Goal: Entertainment & Leisure: Consume media (video, audio)

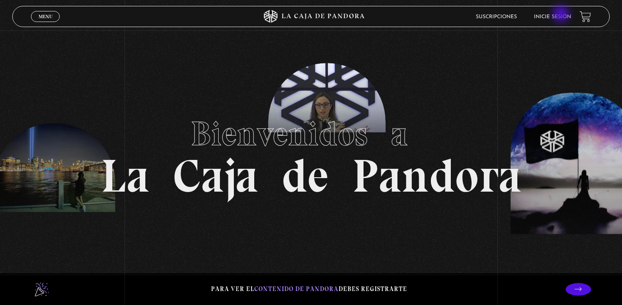
click at [562, 15] on link "Inicie sesión" at bounding box center [552, 16] width 37 height 5
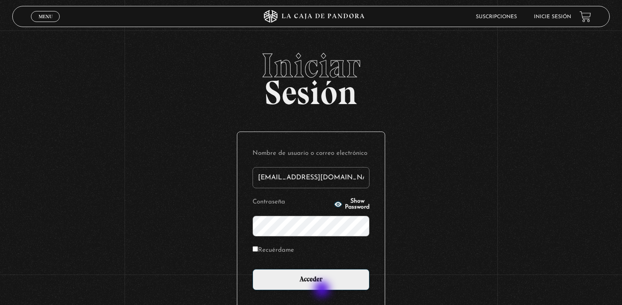
click at [323, 291] on div "Nombre de usuario o correo electrónico mokavetele@gmail.com Contraseña Show Pas…" at bounding box center [310, 218] width 147 height 173
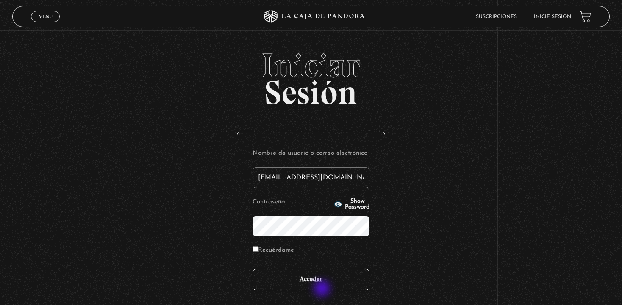
type input "mokavetele@gmail.com"
click at [322, 285] on input "Acceder" at bounding box center [311, 279] width 117 height 21
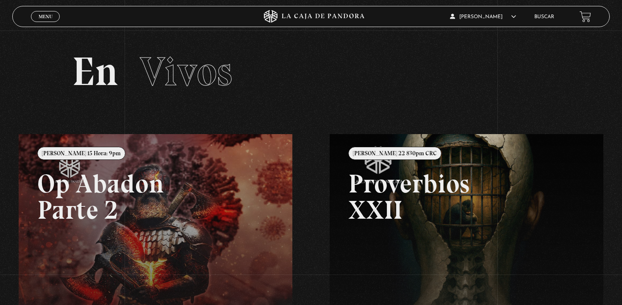
scroll to position [49, 0]
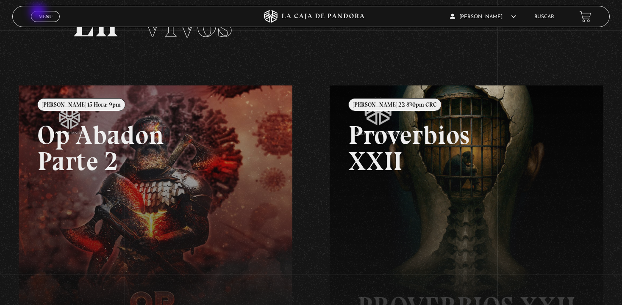
click at [39, 13] on link "Menu Cerrar" at bounding box center [45, 16] width 29 height 11
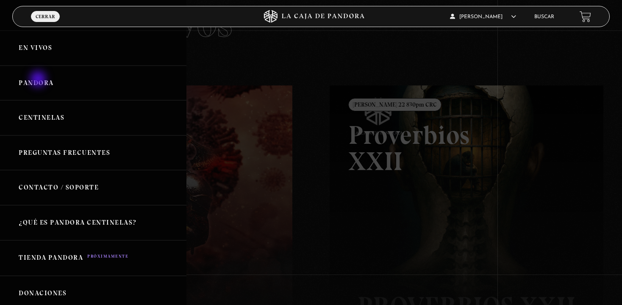
click at [39, 80] on link "Pandora" at bounding box center [93, 83] width 186 height 35
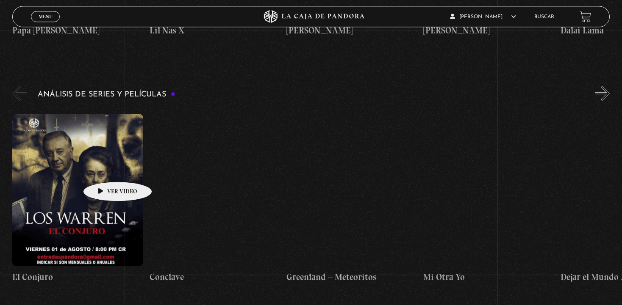
scroll to position [1562, 0]
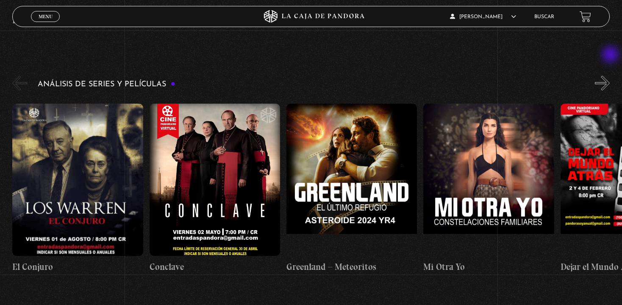
click at [610, 76] on button "»" at bounding box center [602, 83] width 15 height 15
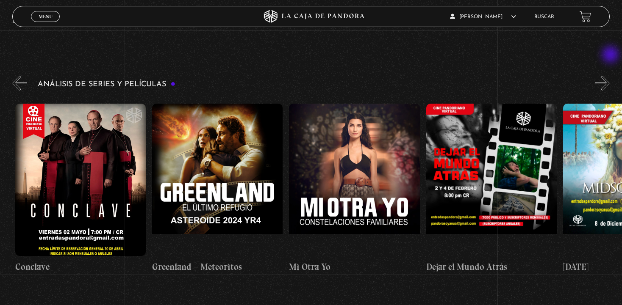
scroll to position [0, 137]
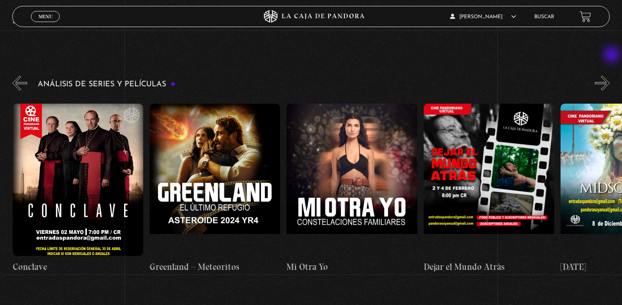
click at [610, 76] on button "»" at bounding box center [602, 83] width 15 height 15
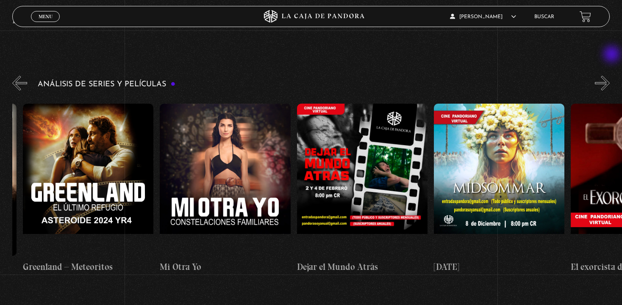
click at [610, 76] on button "»" at bounding box center [602, 83] width 15 height 15
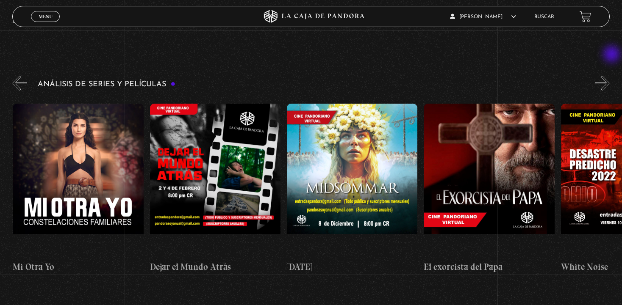
scroll to position [0, 411]
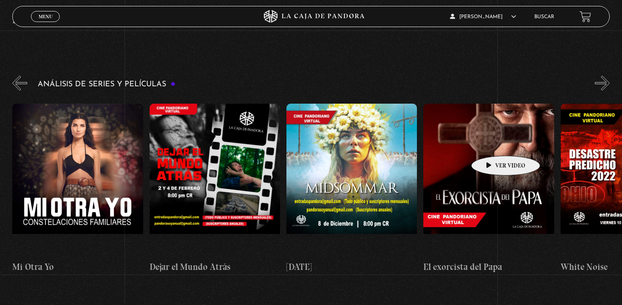
click at [492, 143] on figure at bounding box center [488, 180] width 130 height 153
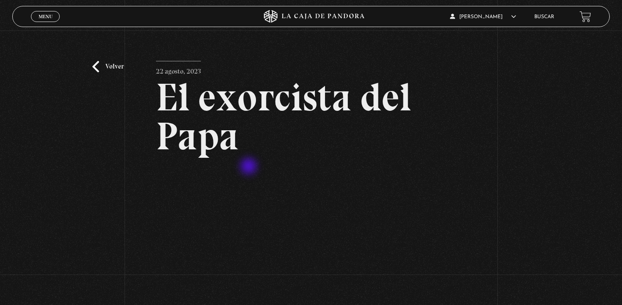
scroll to position [97, 0]
